Goal: Information Seeking & Learning: Learn about a topic

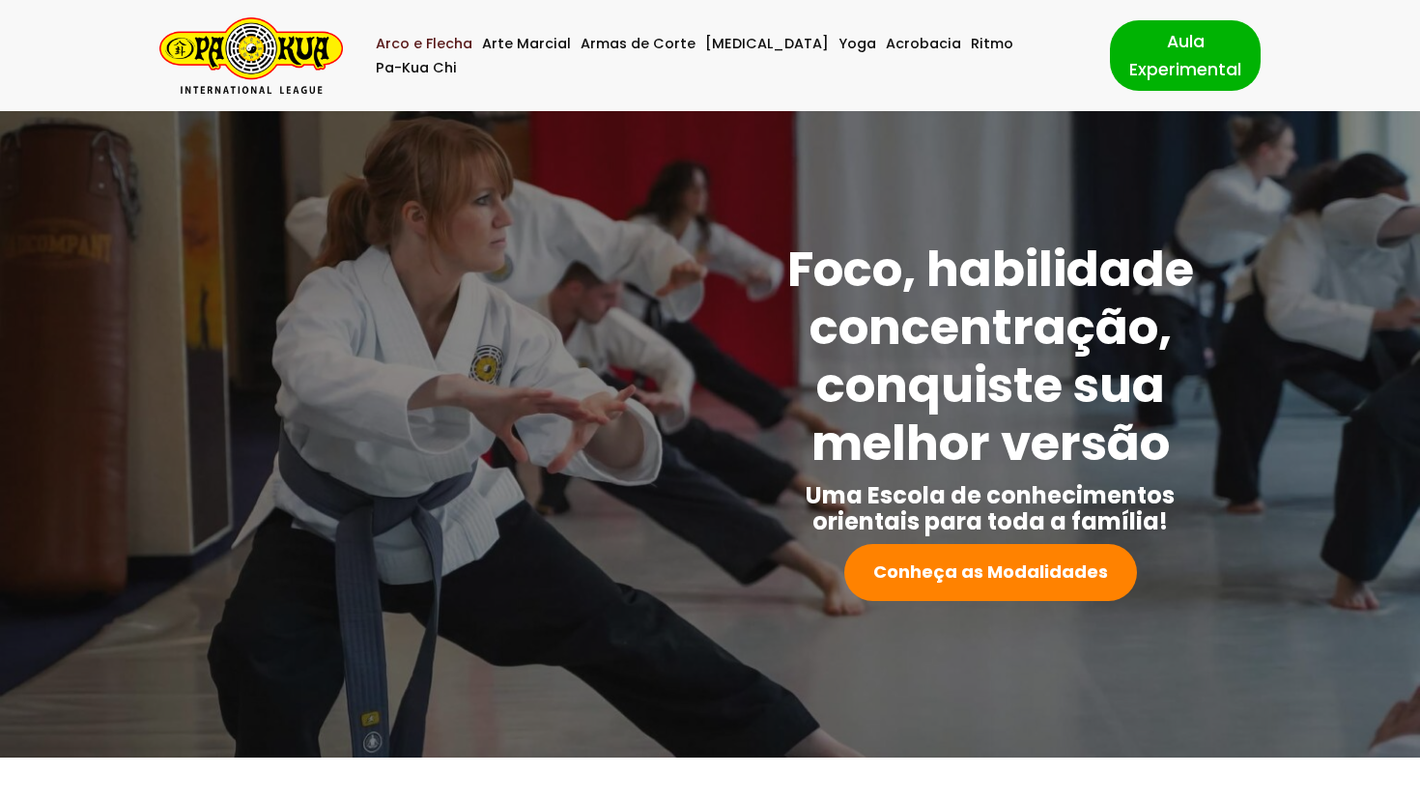
click at [460, 51] on link "Arco e Flecha" at bounding box center [424, 44] width 97 height 24
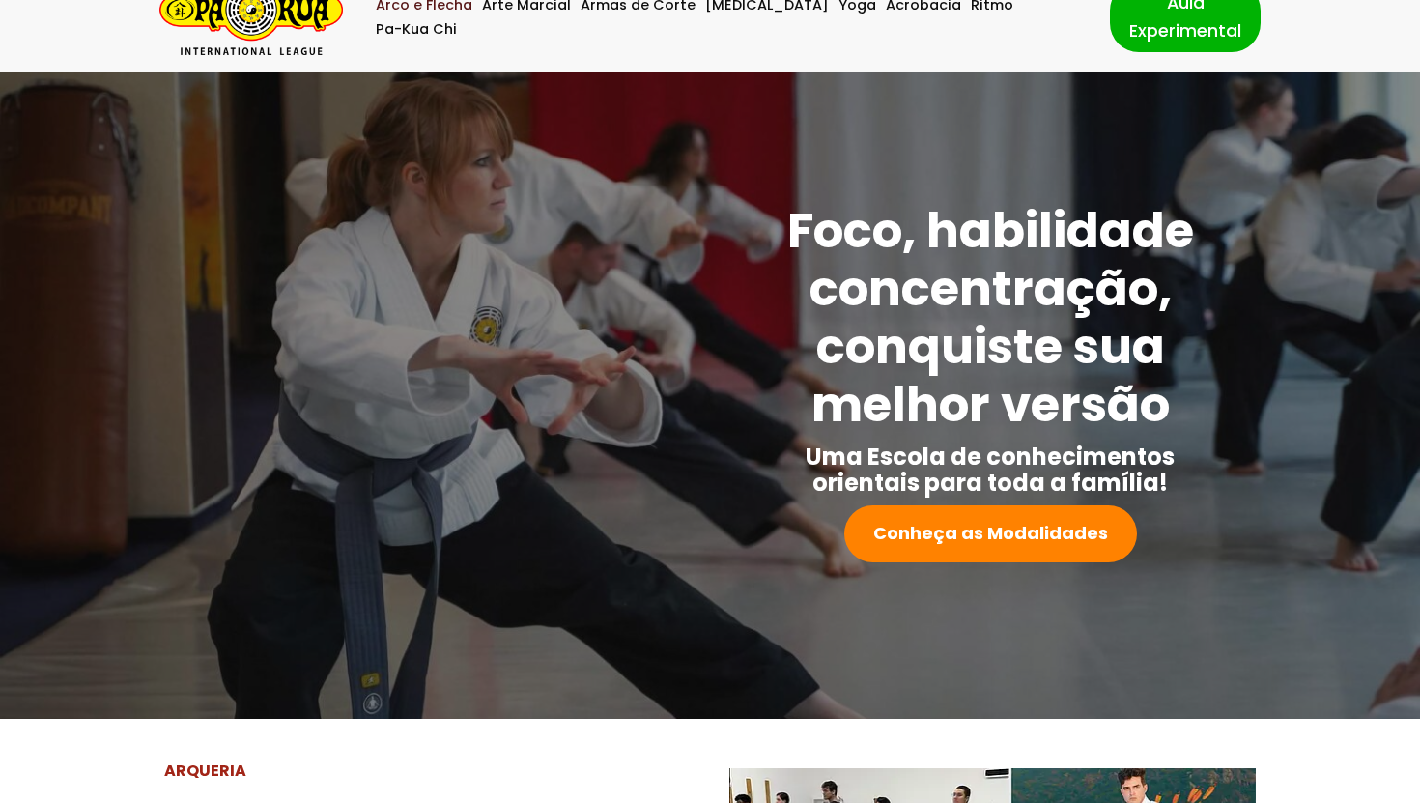
scroll to position [77, 0]
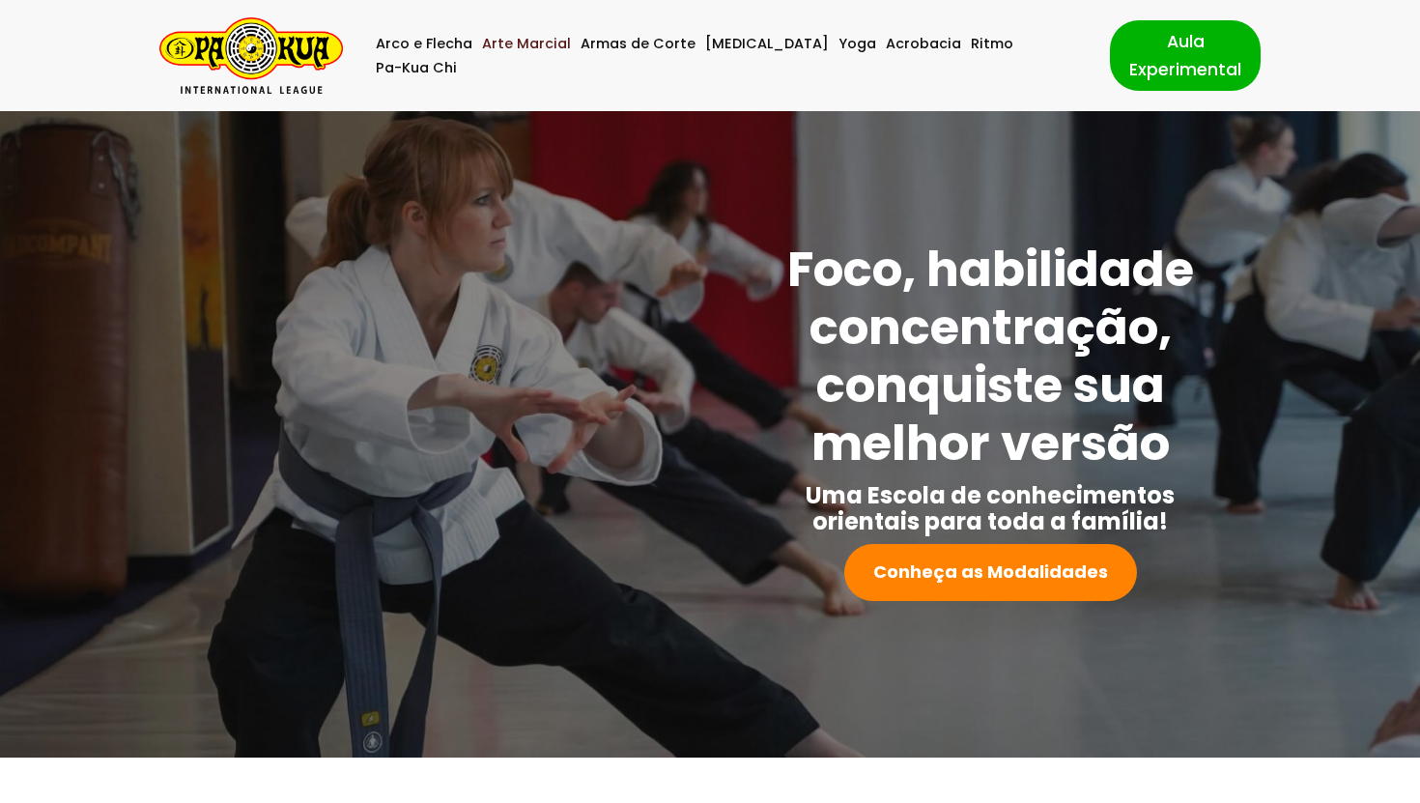
click at [536, 56] on link "Arte Marcial" at bounding box center [526, 44] width 89 height 24
